Goal: Task Accomplishment & Management: Manage account settings

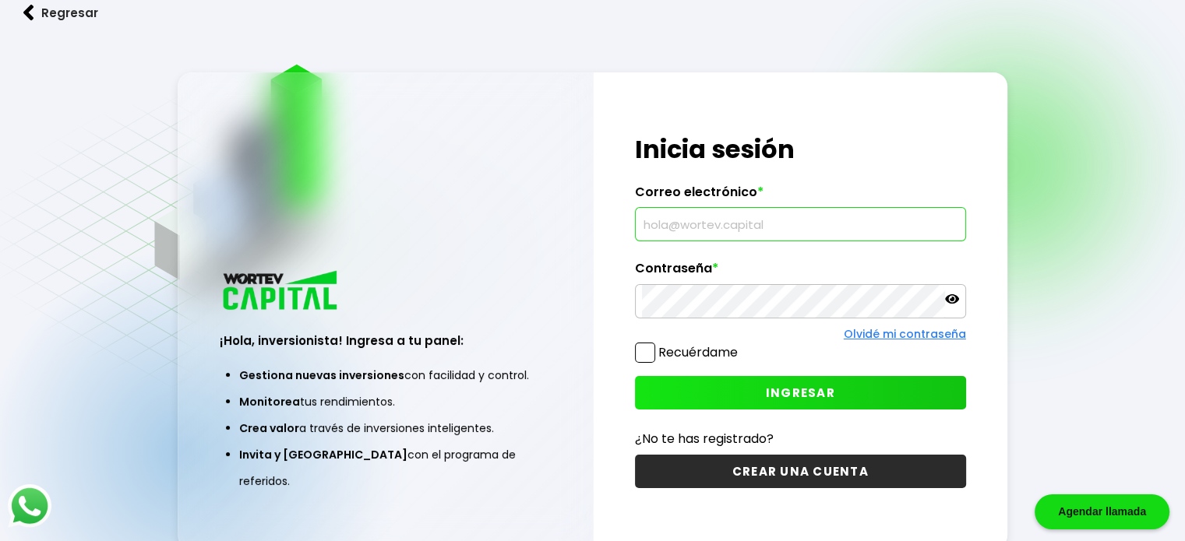
click at [831, 227] on input "text" at bounding box center [800, 224] width 317 height 33
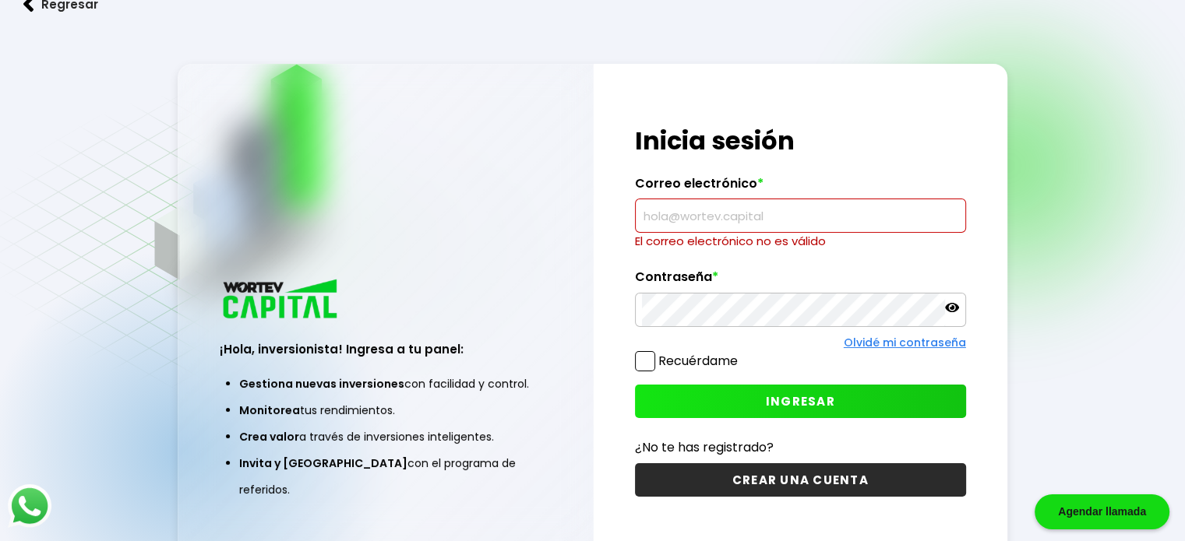
paste input "[PERSON_NAME][EMAIL_ADDRESS][DOMAIN_NAME]"
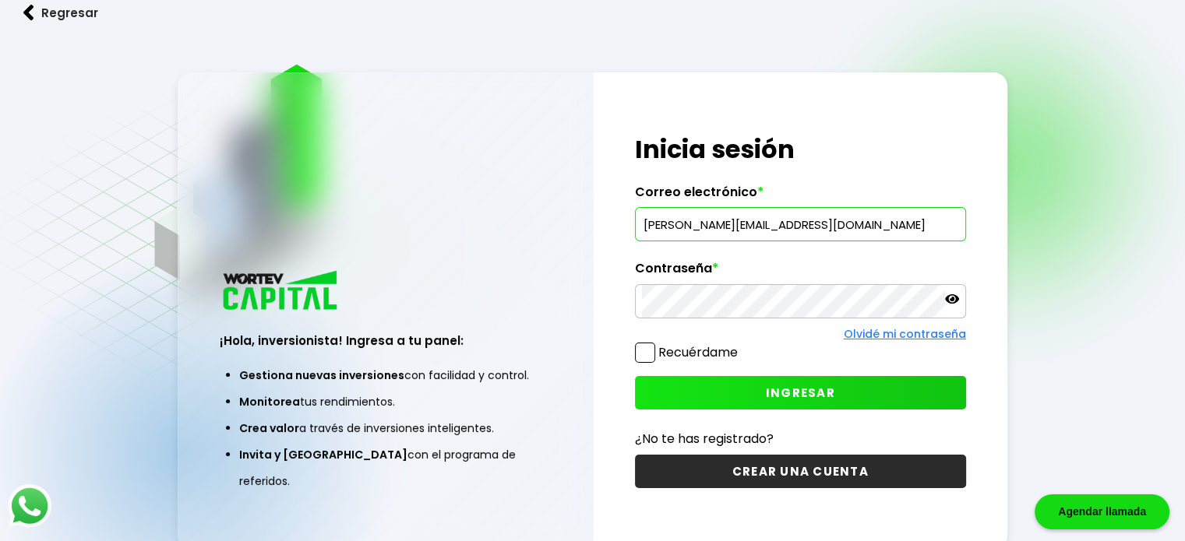
type input "[PERSON_NAME][EMAIL_ADDRESS][DOMAIN_NAME]"
click at [698, 395] on button "INGRESAR" at bounding box center [800, 393] width 331 height 34
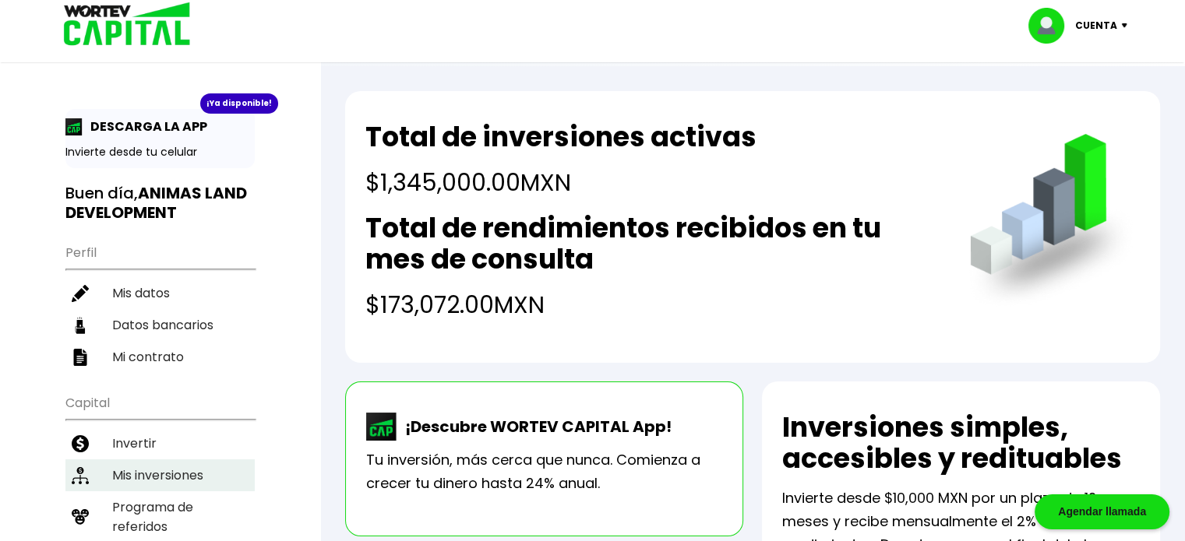
click at [153, 460] on li "Mis inversiones" at bounding box center [159, 476] width 189 height 32
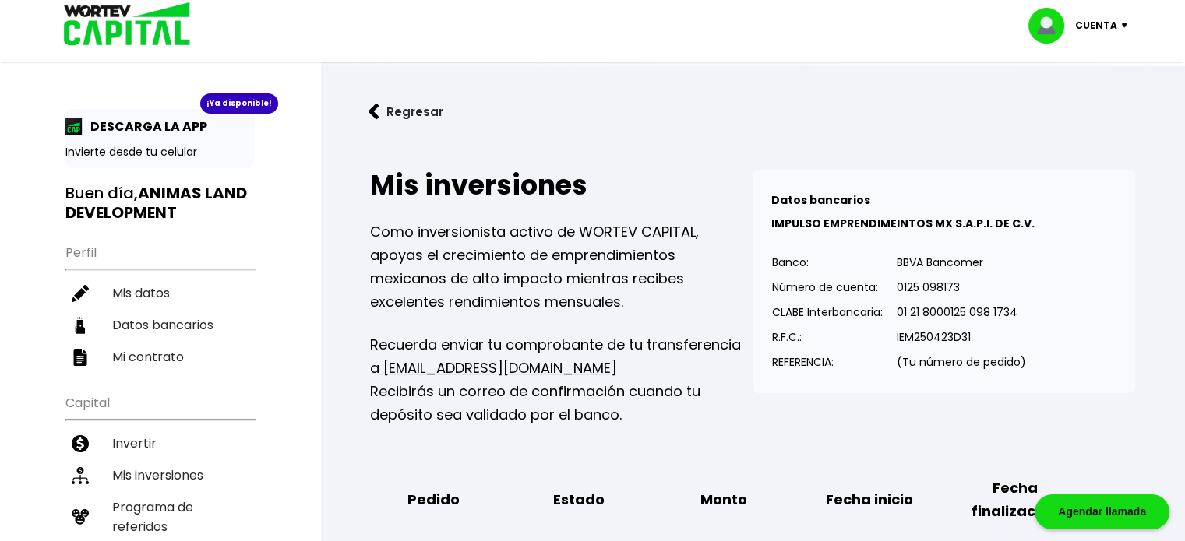
click at [115, 5] on img at bounding box center [122, 25] width 149 height 51
click at [390, 111] on button "Regresar" at bounding box center [406, 111] width 122 height 41
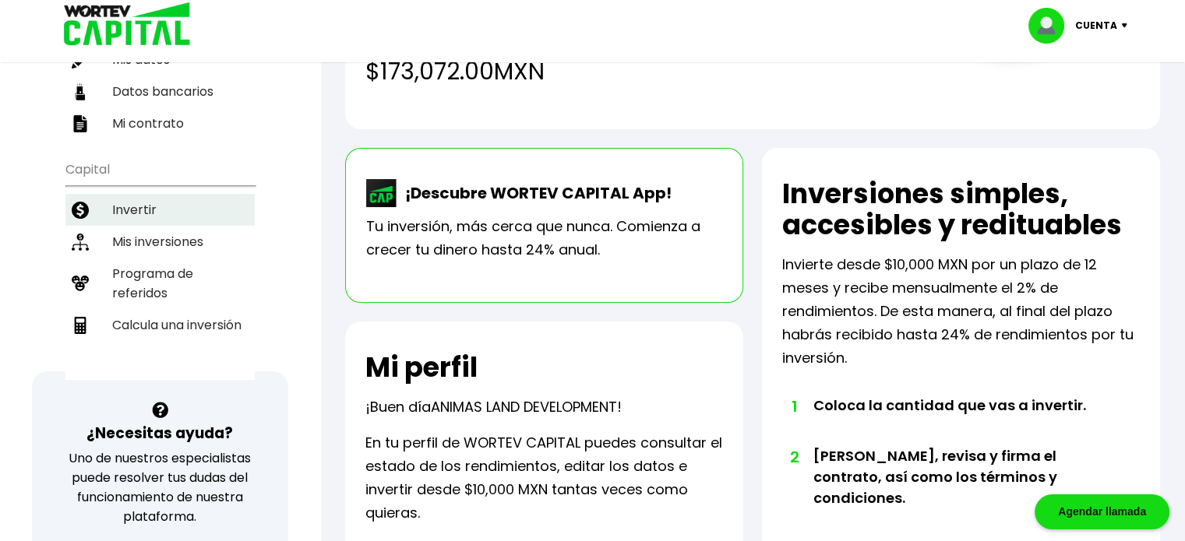
scroll to position [78, 0]
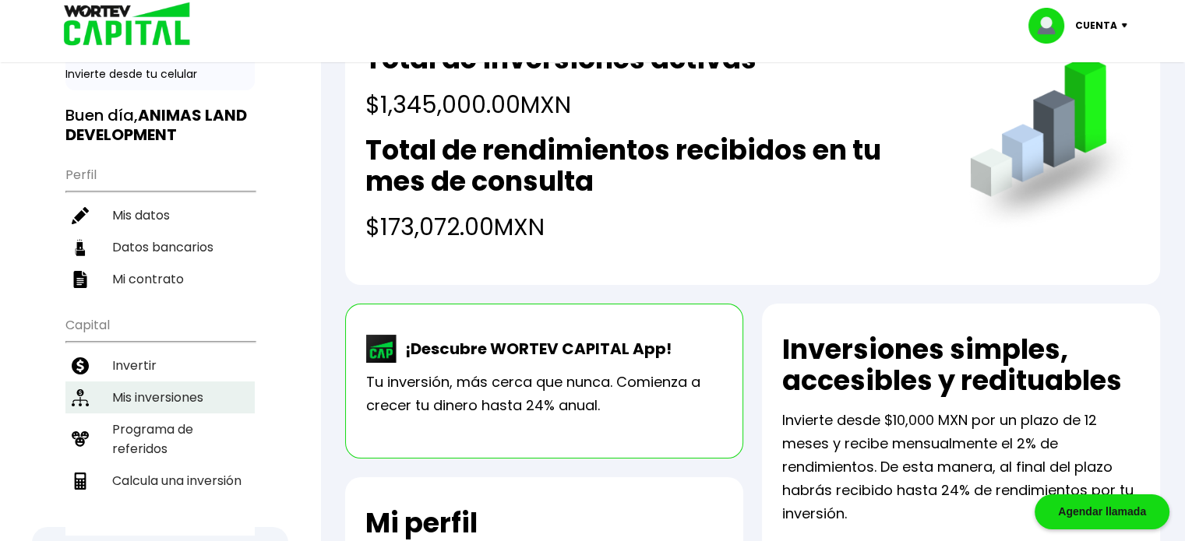
click at [156, 403] on li "Mis inversiones" at bounding box center [159, 398] width 189 height 32
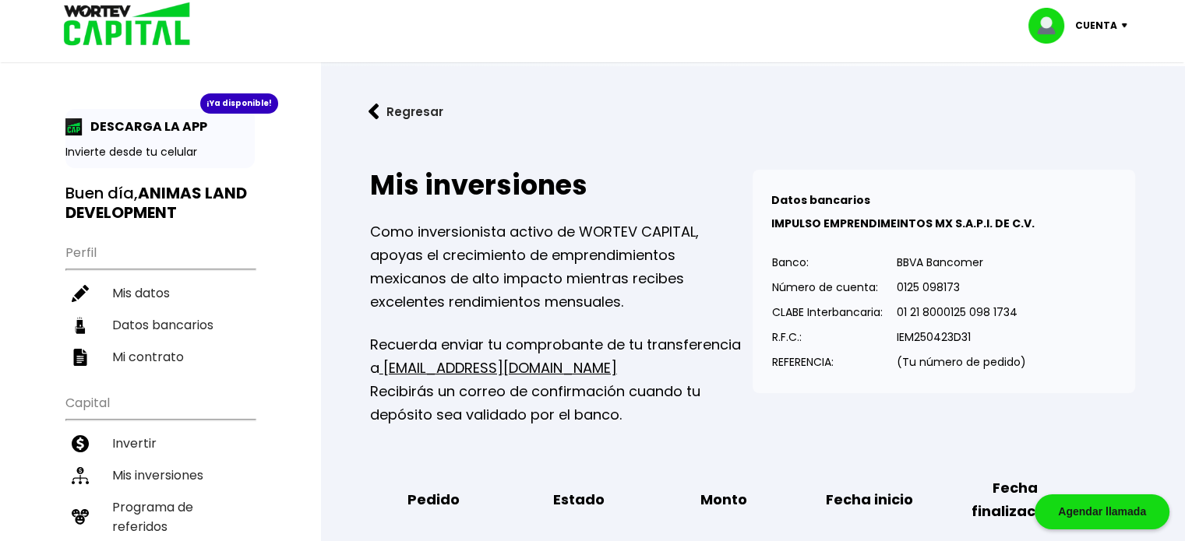
click at [1090, 30] on p "Cuenta" at bounding box center [1096, 25] width 42 height 23
click at [1072, 111] on li "Cerrar sesión" at bounding box center [1079, 104] width 125 height 32
